Goal: Task Accomplishment & Management: Use online tool/utility

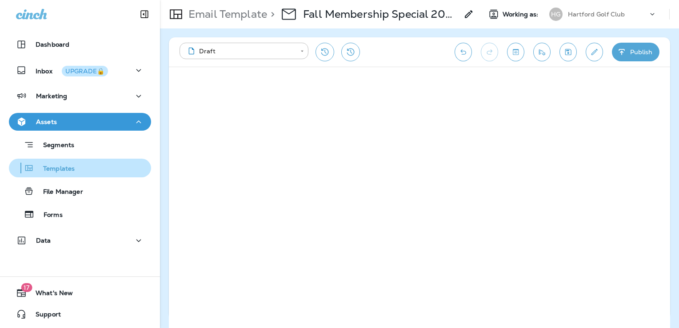
drag, startPoint x: 75, startPoint y: 168, endPoint x: 117, endPoint y: 170, distance: 42.3
click at [75, 167] on div "Templates" at bounding box center [79, 167] width 135 height 13
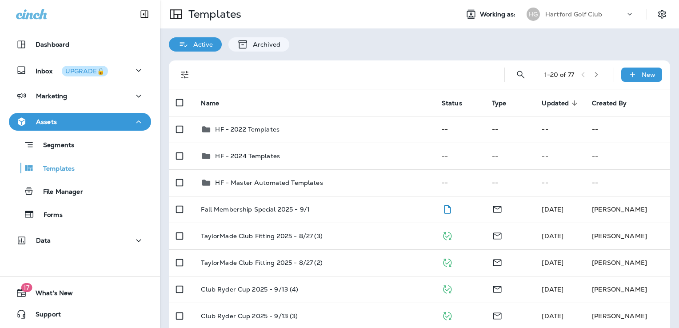
click at [573, 14] on p "Hartford Golf Club" at bounding box center [573, 14] width 57 height 7
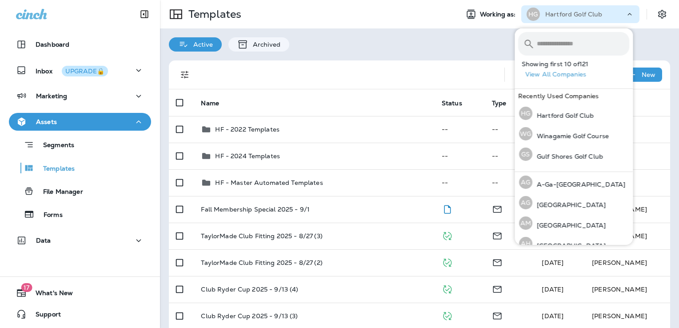
click at [574, 44] on input "text" at bounding box center [583, 44] width 92 height 24
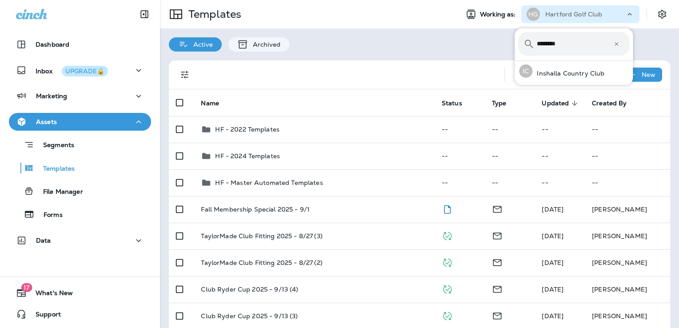
type input "********"
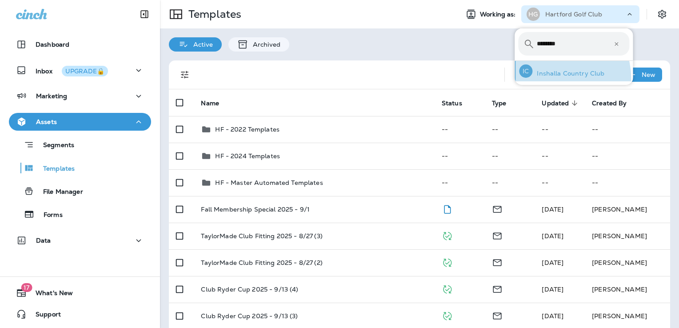
click at [555, 78] on div "IC Inshalla Country Club" at bounding box center [562, 71] width 92 height 20
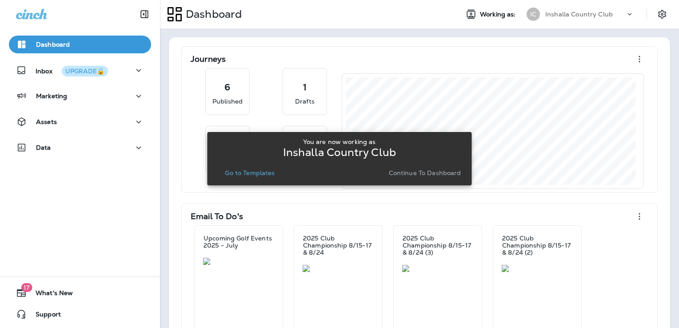
click at [256, 174] on p "Go to Templates" at bounding box center [250, 172] width 50 height 7
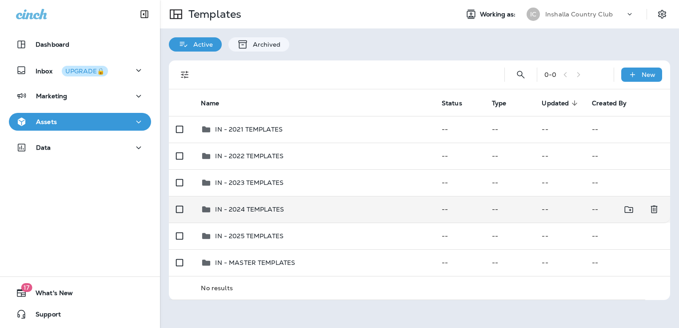
click at [345, 211] on div "IN - 2024 TEMPLATES" at bounding box center [314, 209] width 226 height 11
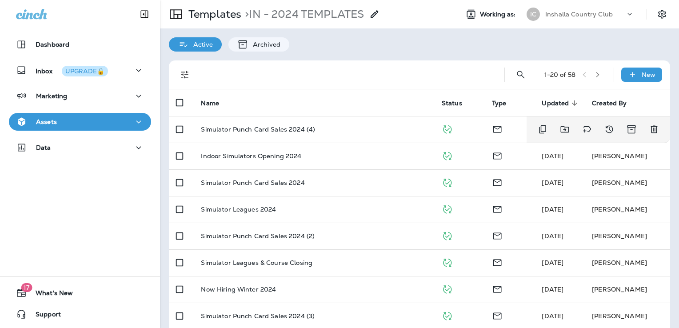
drag, startPoint x: 381, startPoint y: 135, endPoint x: 352, endPoint y: 72, distance: 69.0
click at [352, 72] on div at bounding box center [345, 74] width 289 height 28
click at [64, 126] on div "Assets" at bounding box center [80, 121] width 128 height 11
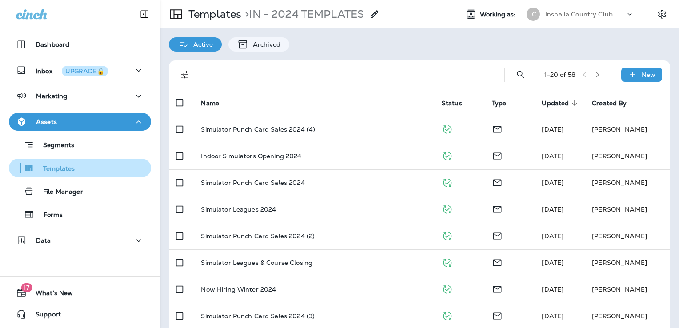
click at [70, 169] on p "Templates" at bounding box center [54, 169] width 40 height 8
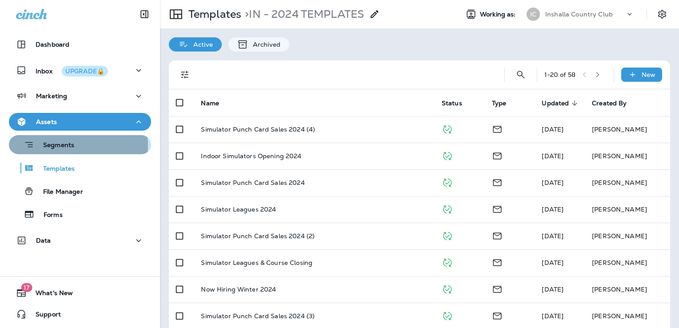
click at [73, 145] on p "Segments" at bounding box center [54, 145] width 40 height 9
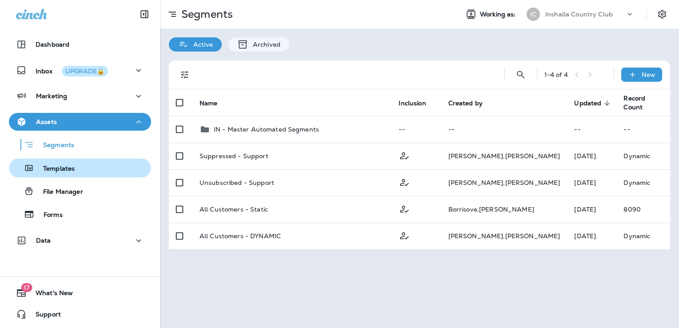
click at [80, 170] on div "Templates" at bounding box center [79, 167] width 135 height 13
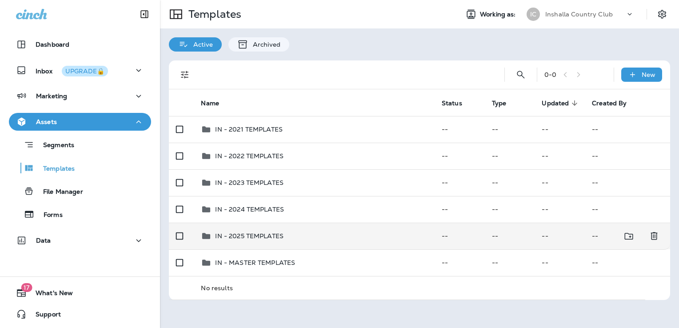
click at [315, 234] on div "IN - 2025 TEMPLATES" at bounding box center [314, 236] width 226 height 11
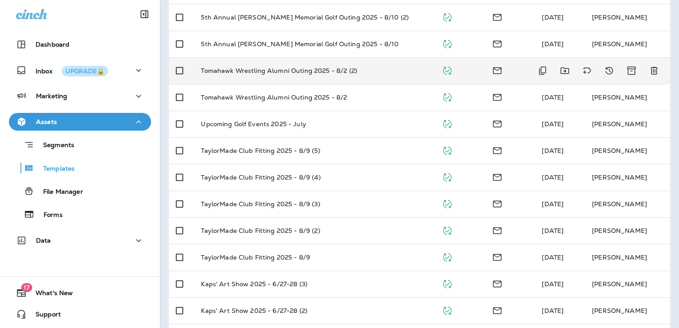
scroll to position [222, 0]
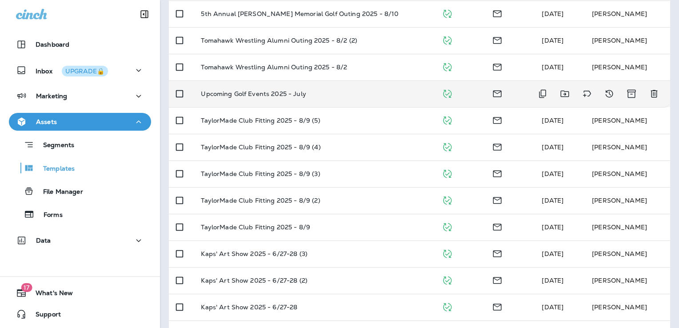
click at [359, 98] on td "Upcoming Golf Events 2025 - July" at bounding box center [314, 93] width 240 height 27
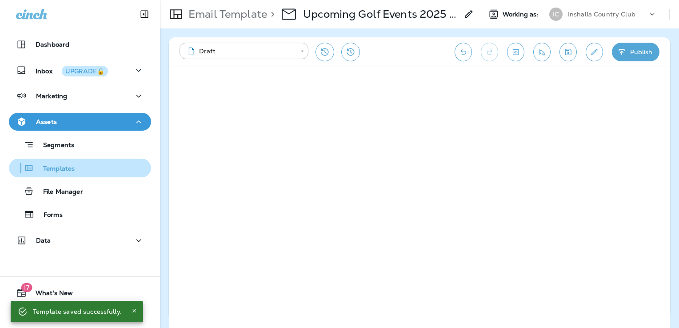
click at [57, 168] on p "Templates" at bounding box center [54, 169] width 40 height 8
